Goal: Information Seeking & Learning: Compare options

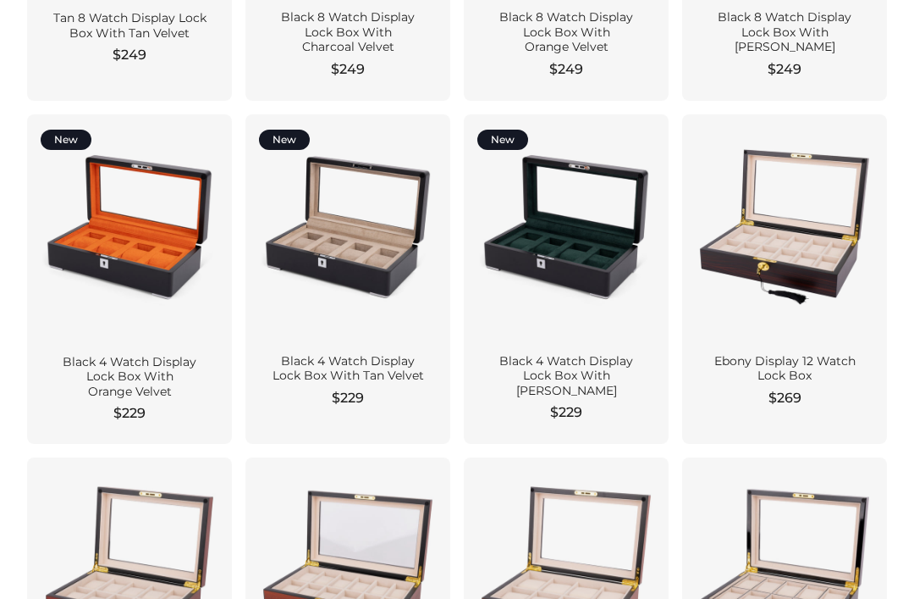
scroll to position [699, 0]
click at [785, 213] on div at bounding box center [785, 227] width 178 height 199
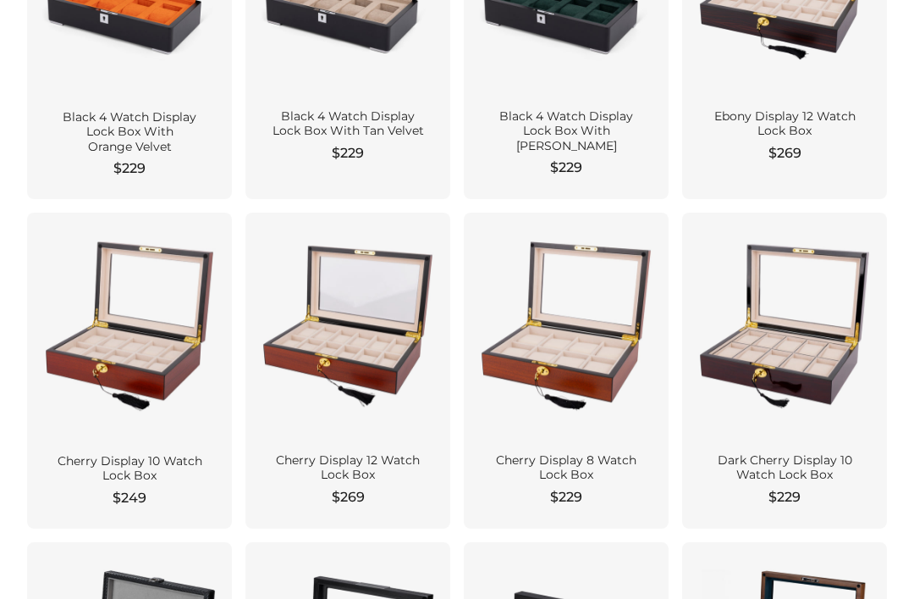
scroll to position [948, 0]
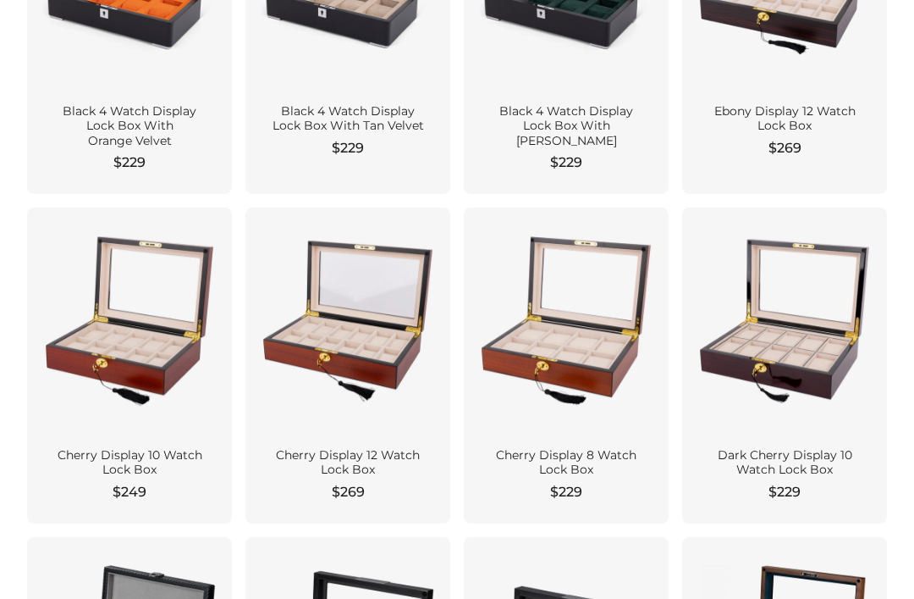
click at [519, 273] on div at bounding box center [567, 320] width 178 height 199
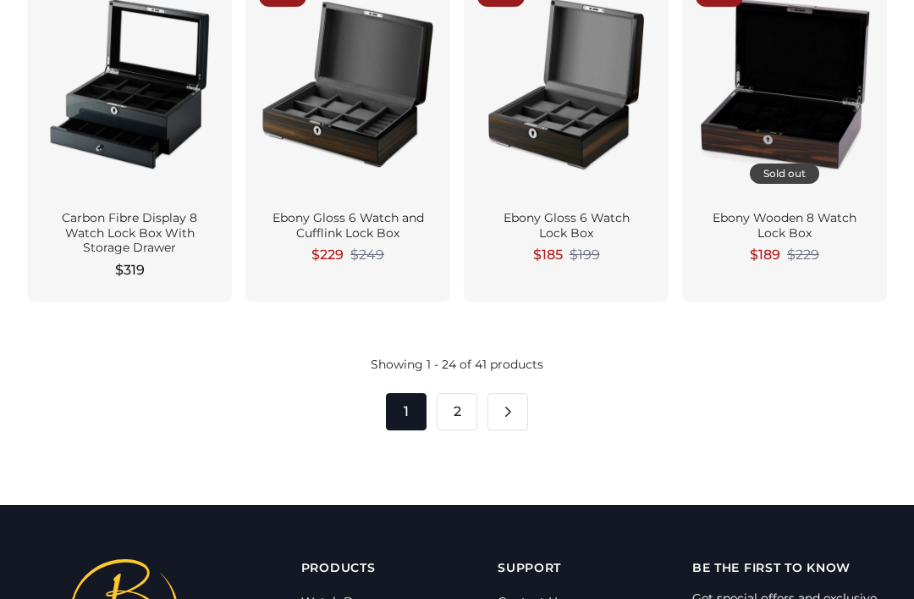
scroll to position [2219, 0]
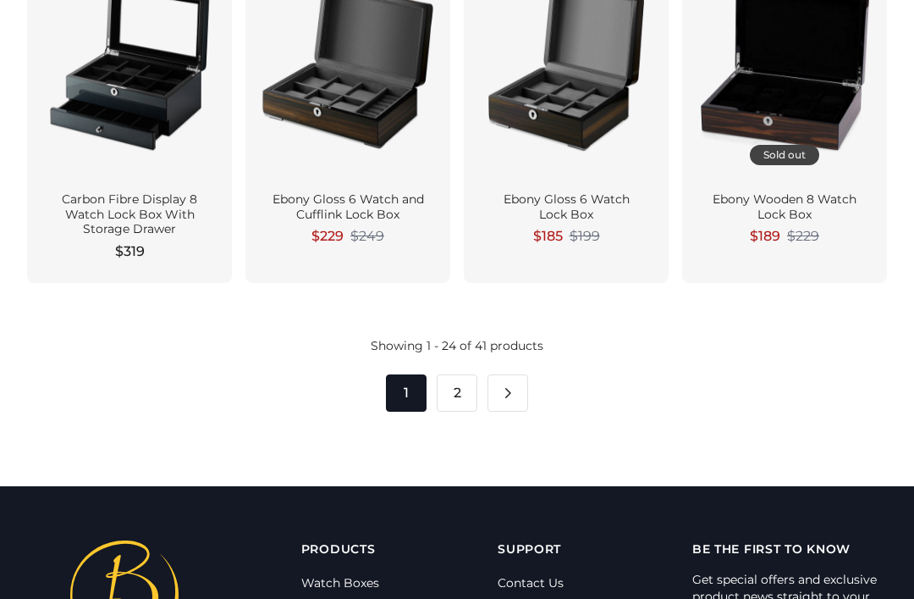
click at [452, 374] on link "2" at bounding box center [457, 392] width 41 height 37
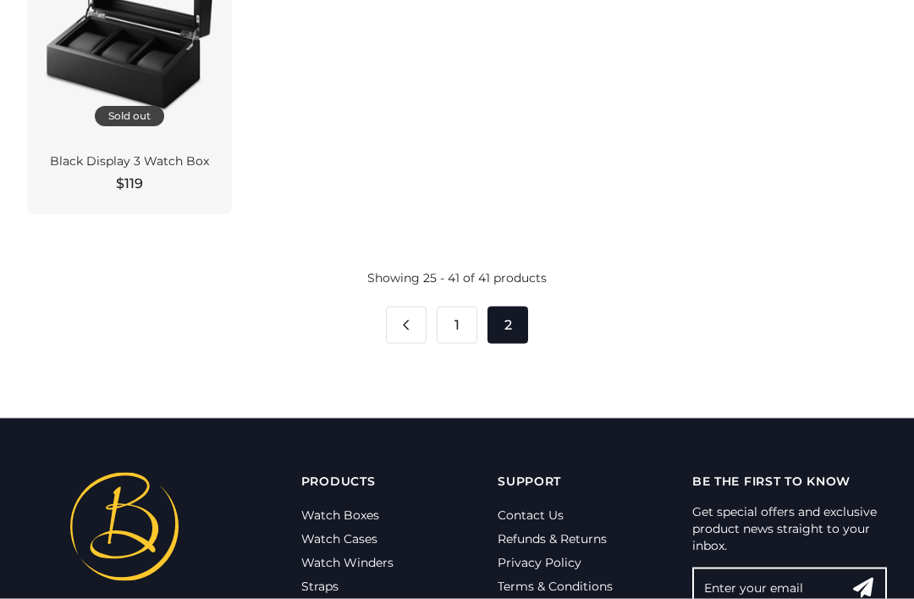
scroll to position [1895, 0]
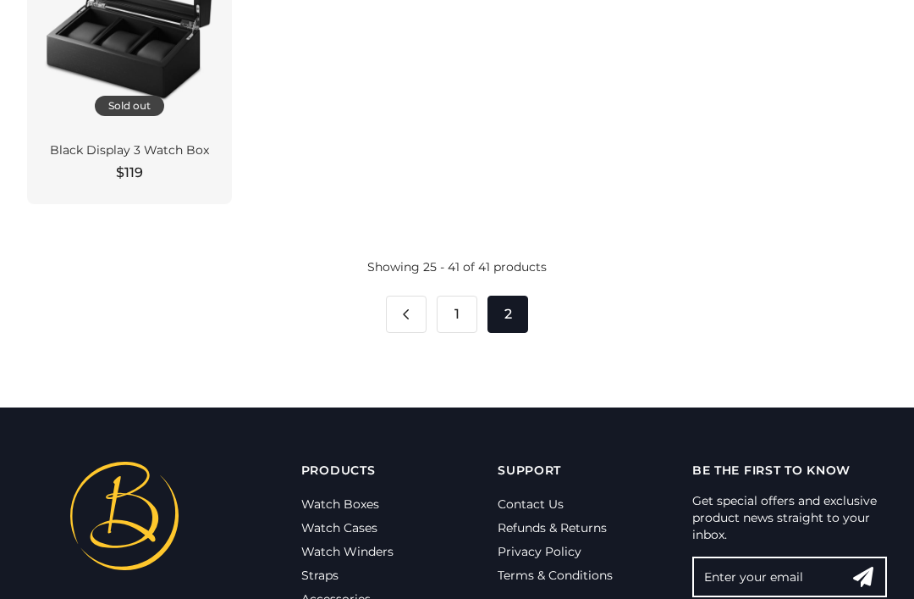
click at [449, 310] on link "1" at bounding box center [457, 314] width 41 height 37
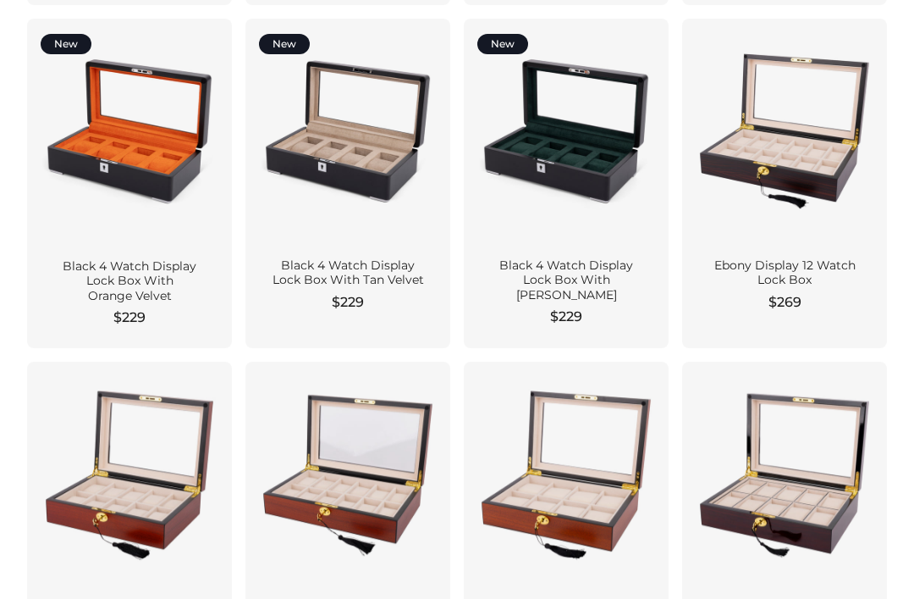
scroll to position [794, 0]
click at [750, 131] on div at bounding box center [785, 131] width 178 height 199
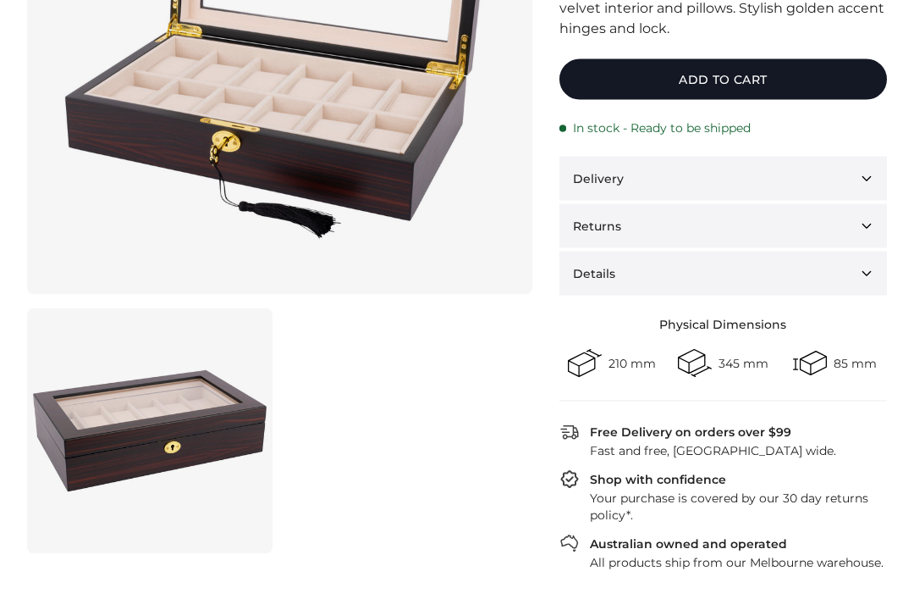
click at [150, 442] on link at bounding box center [150, 431] width 246 height 246
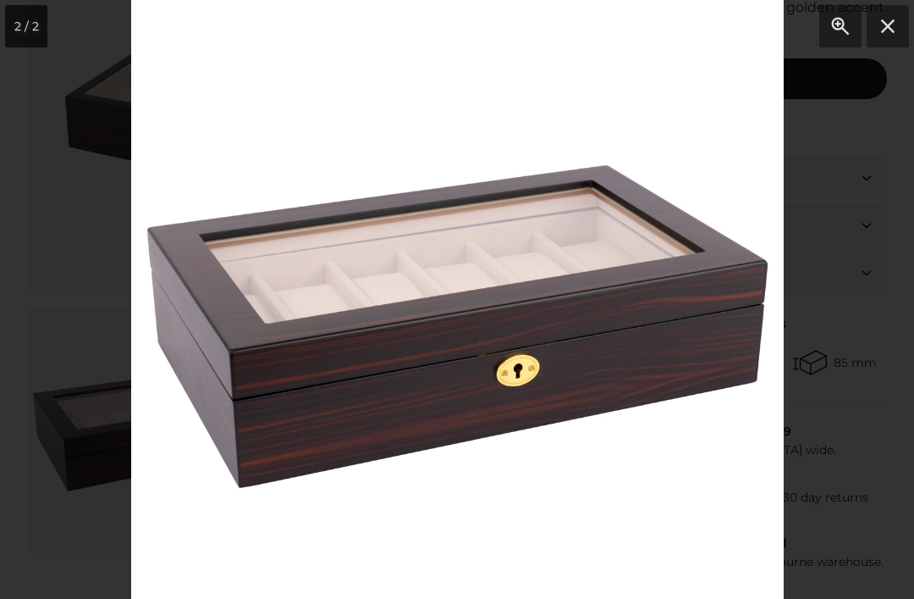
click at [128, 259] on div at bounding box center [457, 299] width 914 height 599
click at [97, 250] on div at bounding box center [457, 299] width 914 height 599
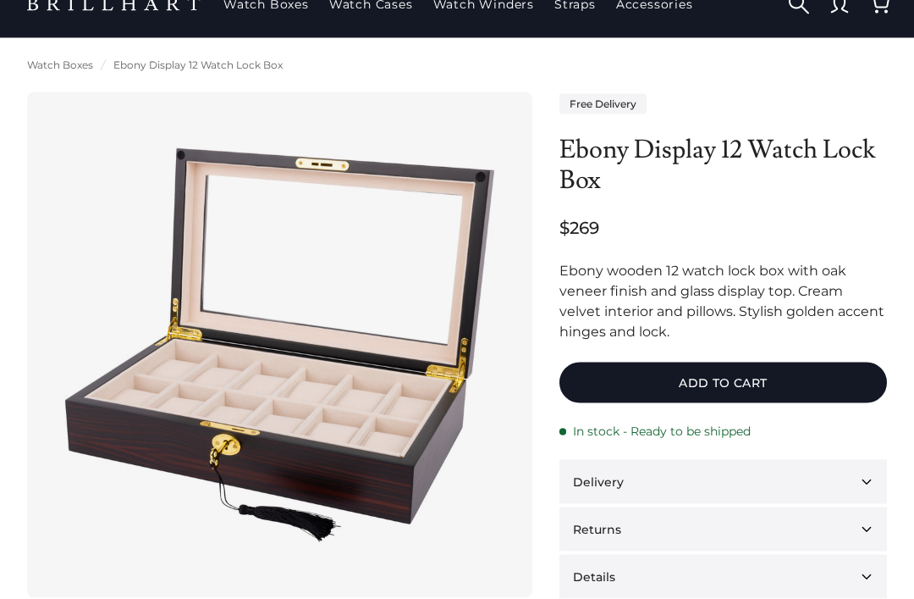
scroll to position [0, 0]
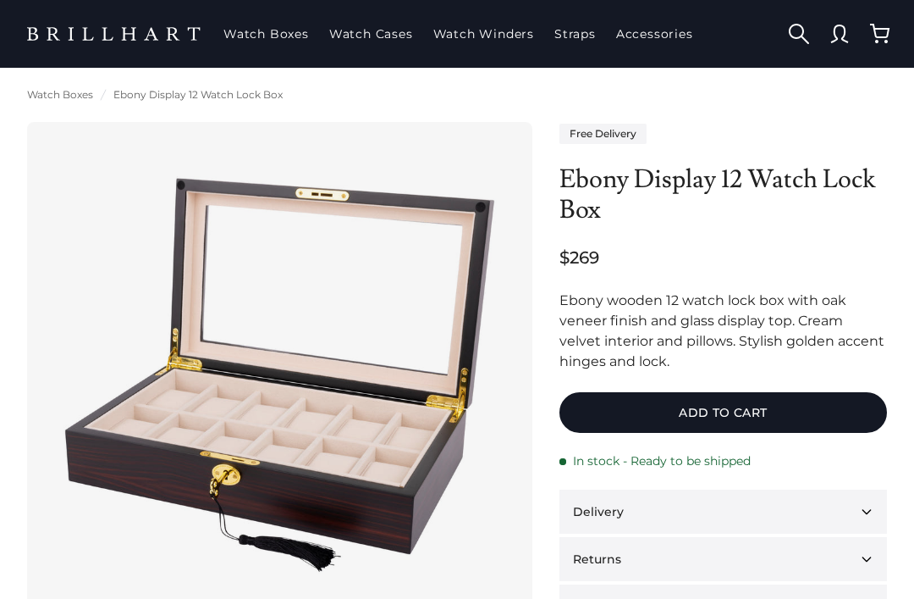
click at [271, 285] on img at bounding box center [279, 374] width 451 height 451
